Goal: Task Accomplishment & Management: Manage account settings

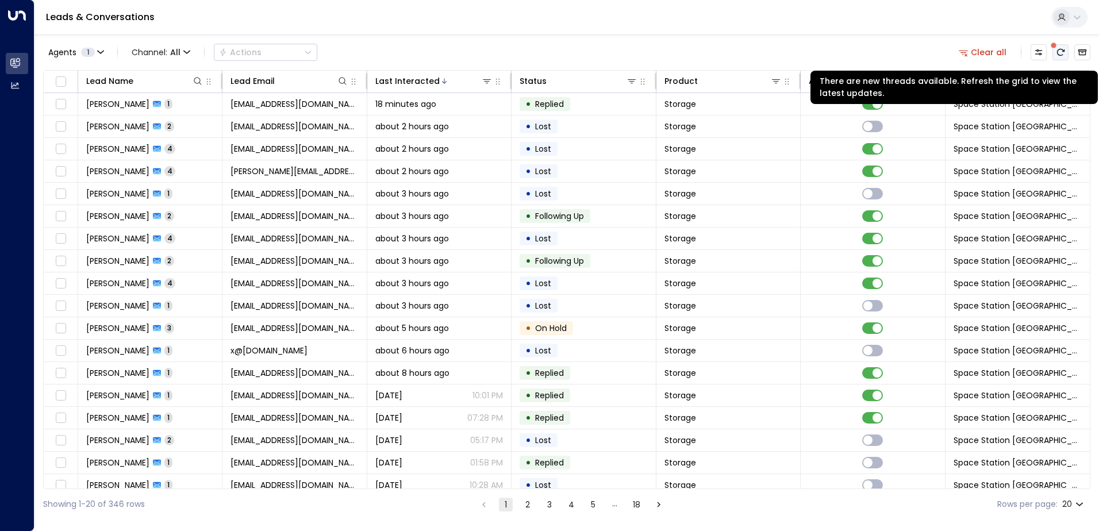
click at [1057, 53] on icon "There are new threads available. Refresh the grid to view the latest updates." at bounding box center [1060, 52] width 9 height 9
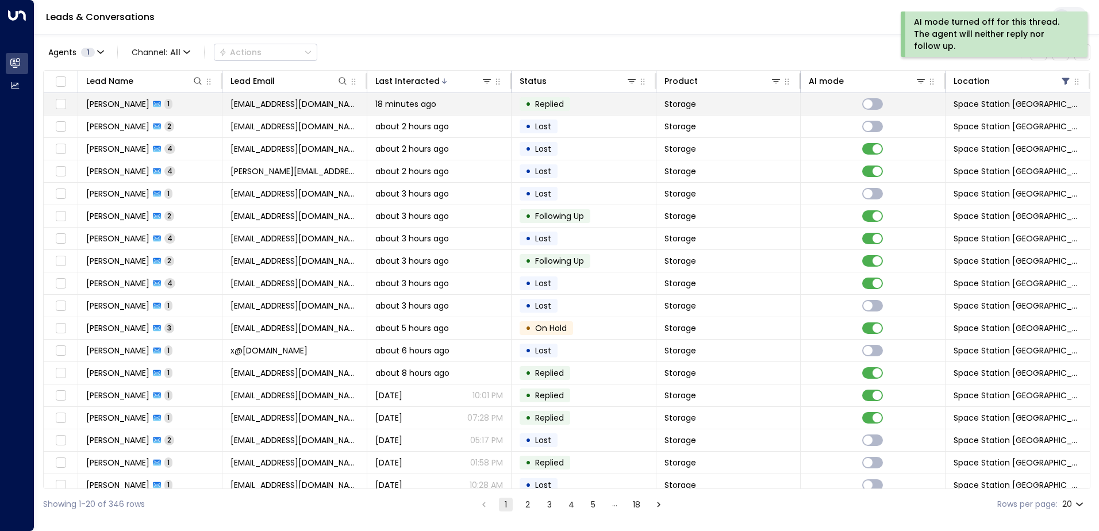
click at [496, 106] on div "18 minutes ago" at bounding box center [439, 103] width 128 height 11
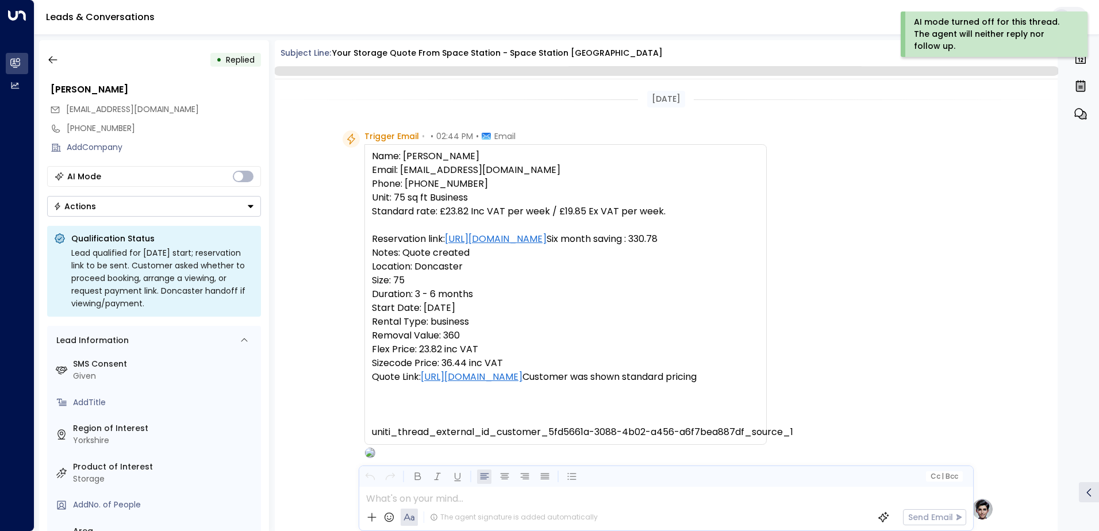
scroll to position [587, 0]
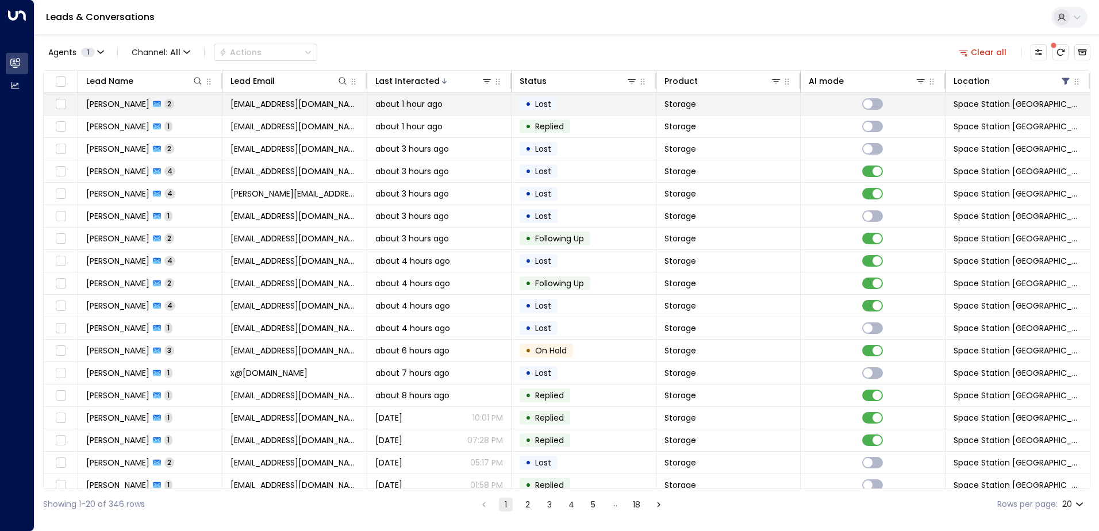
click at [457, 106] on div "about 1 hour ago" at bounding box center [439, 103] width 128 height 11
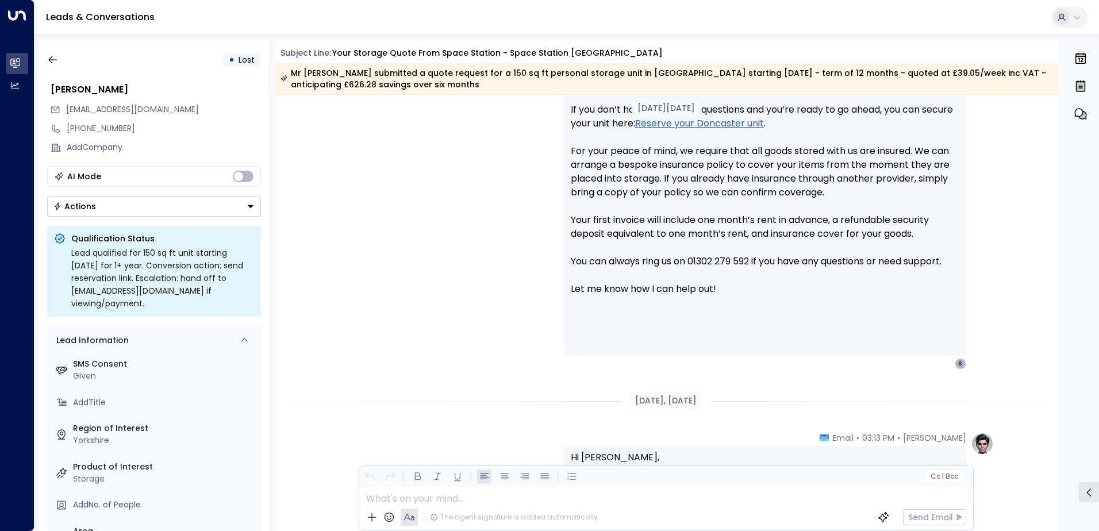
scroll to position [634, 0]
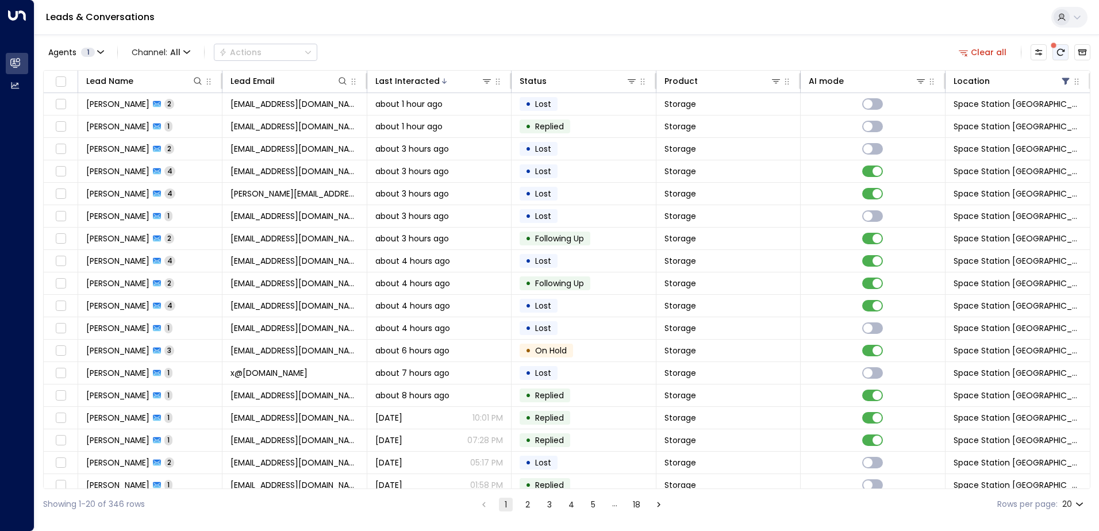
click at [1061, 55] on icon "There are new threads available. Refresh the grid to view the latest updates." at bounding box center [1060, 52] width 7 height 7
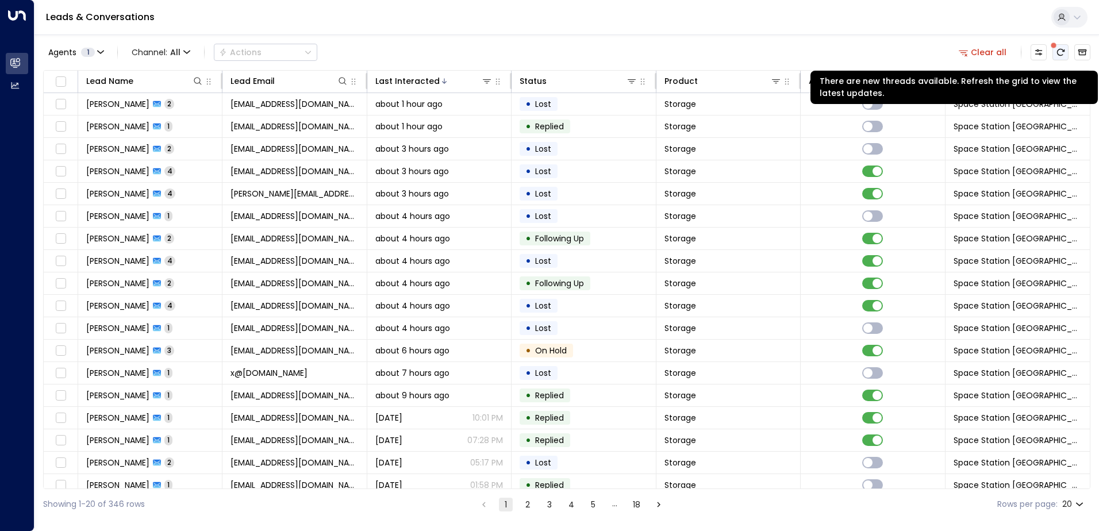
click at [1059, 50] on icon "There are new threads available. Refresh the grid to view the latest updates." at bounding box center [1060, 52] width 9 height 9
